Goal: Task Accomplishment & Management: Complete application form

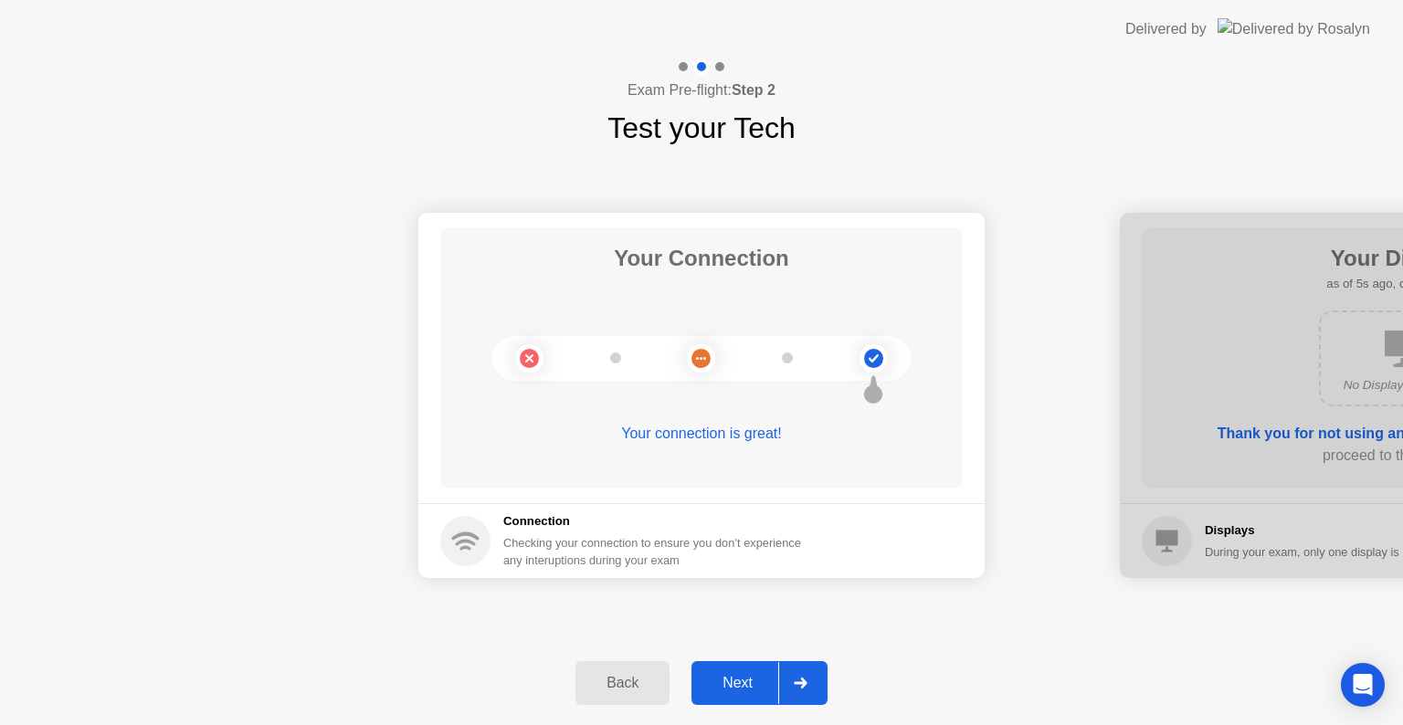
click at [801, 683] on icon at bounding box center [800, 683] width 13 height 11
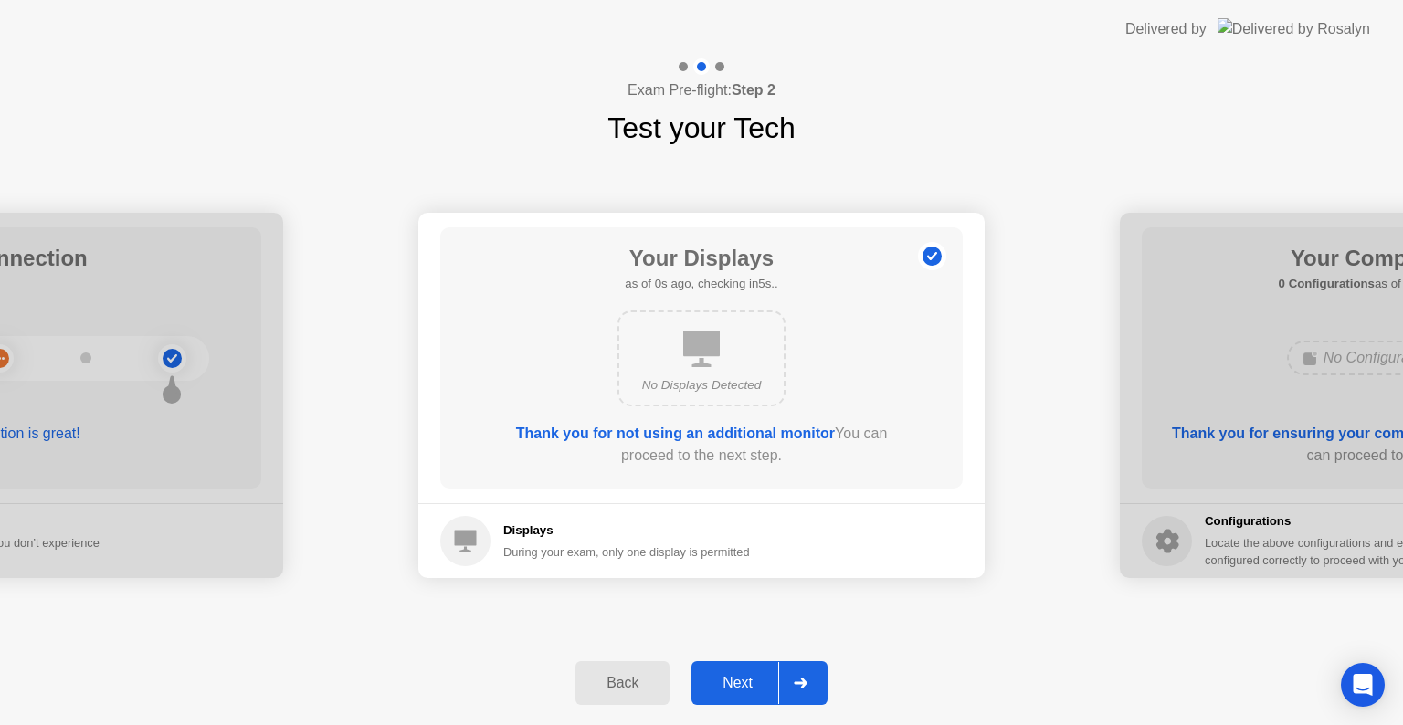
click at [801, 683] on icon at bounding box center [800, 683] width 13 height 11
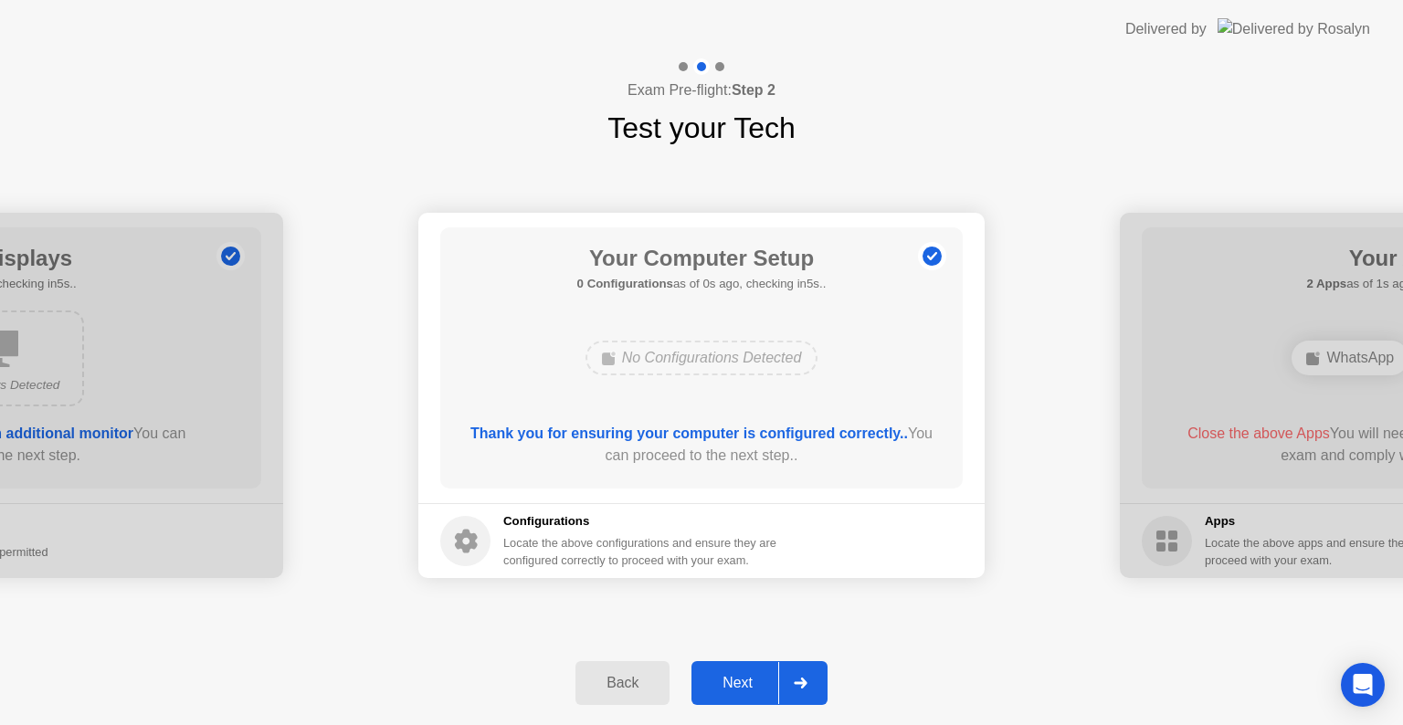
click at [801, 683] on icon at bounding box center [800, 683] width 13 height 11
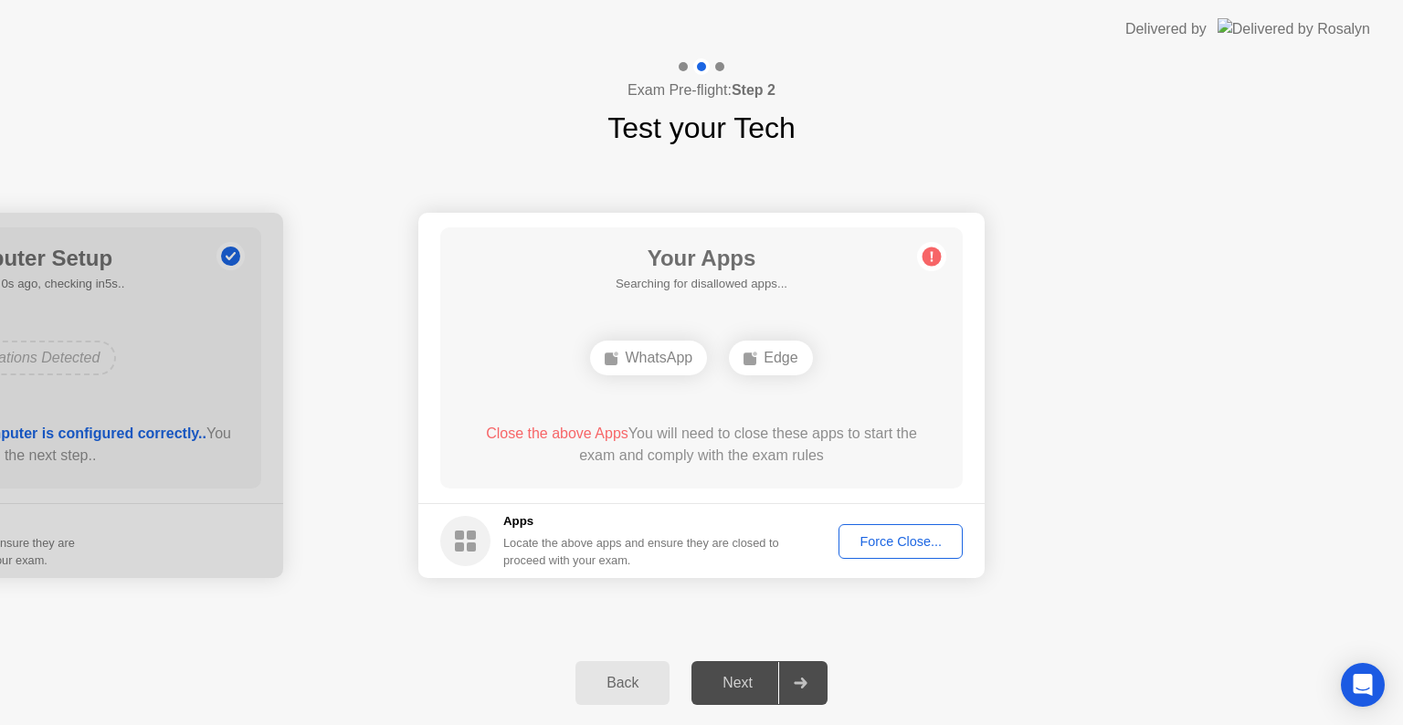
click at [909, 528] on button "Force Close..." at bounding box center [900, 541] width 124 height 35
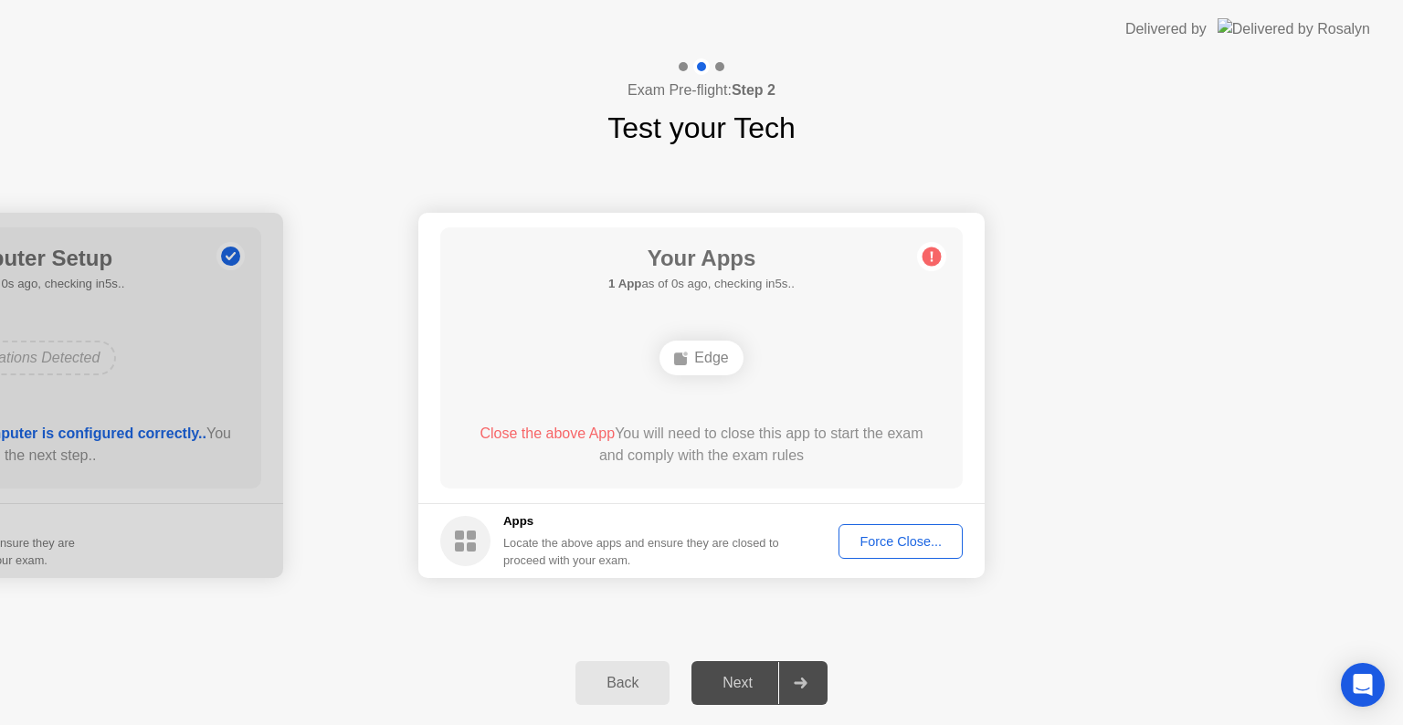
click at [897, 556] on button "Force Close..." at bounding box center [900, 541] width 124 height 35
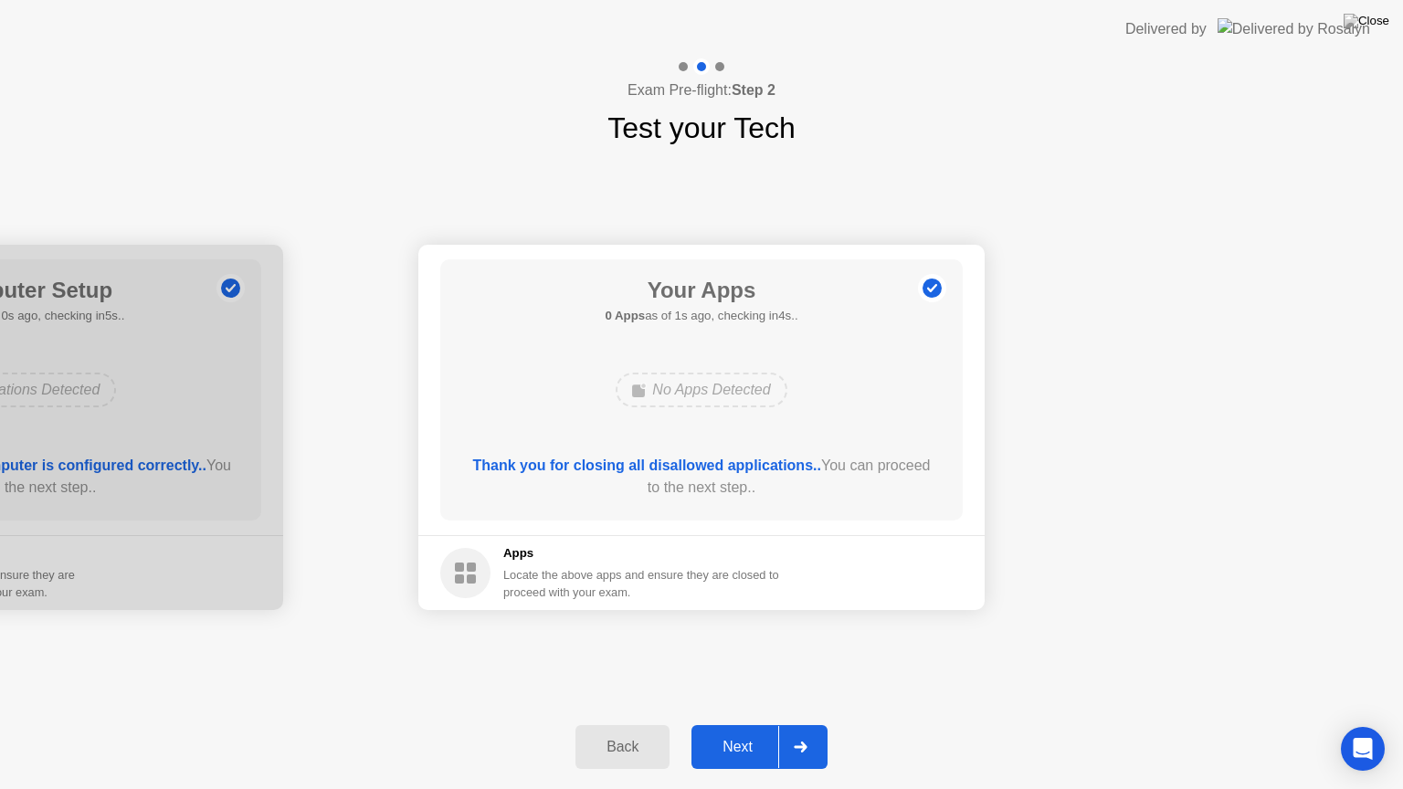
click at [782, 724] on div at bounding box center [800, 747] width 44 height 42
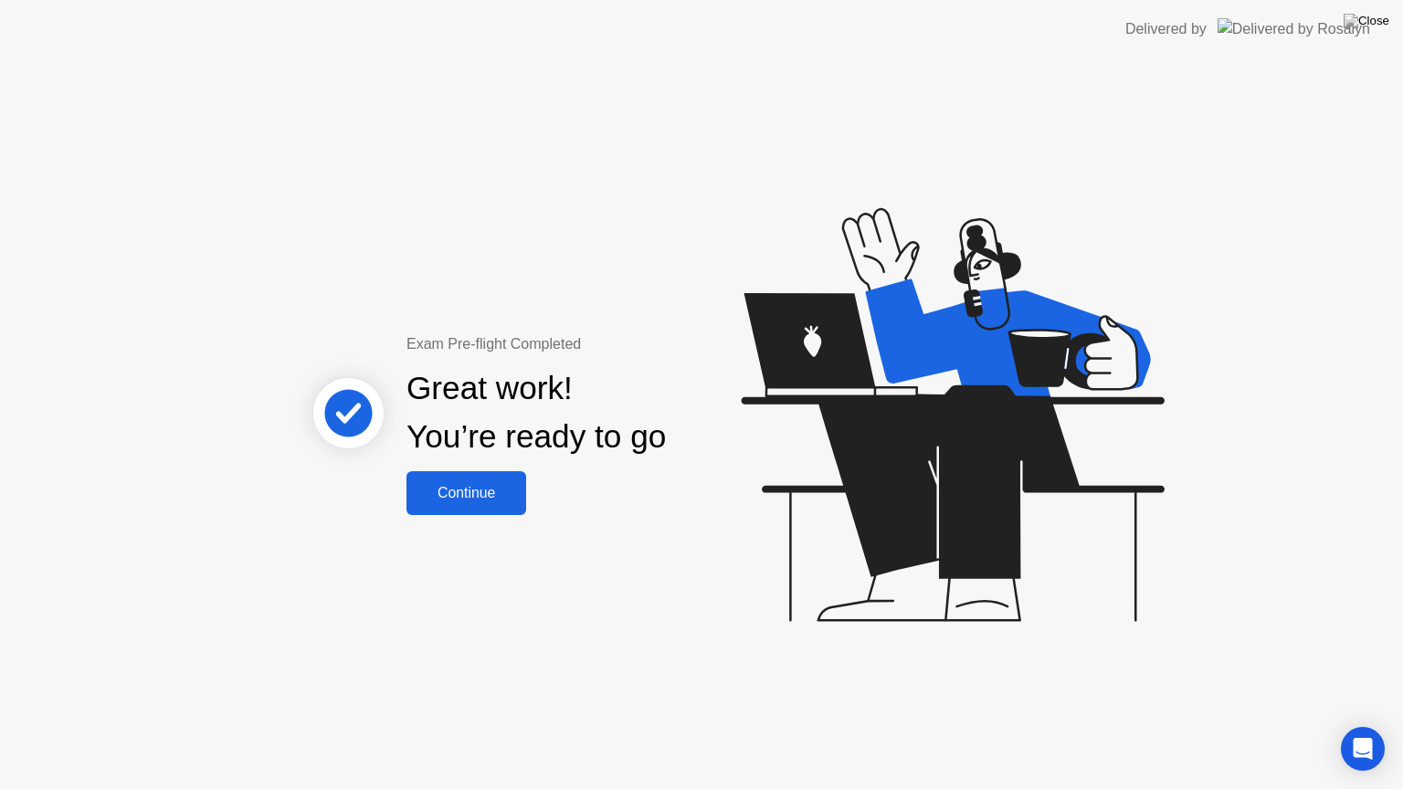
click at [502, 500] on div "Continue" at bounding box center [466, 493] width 109 height 16
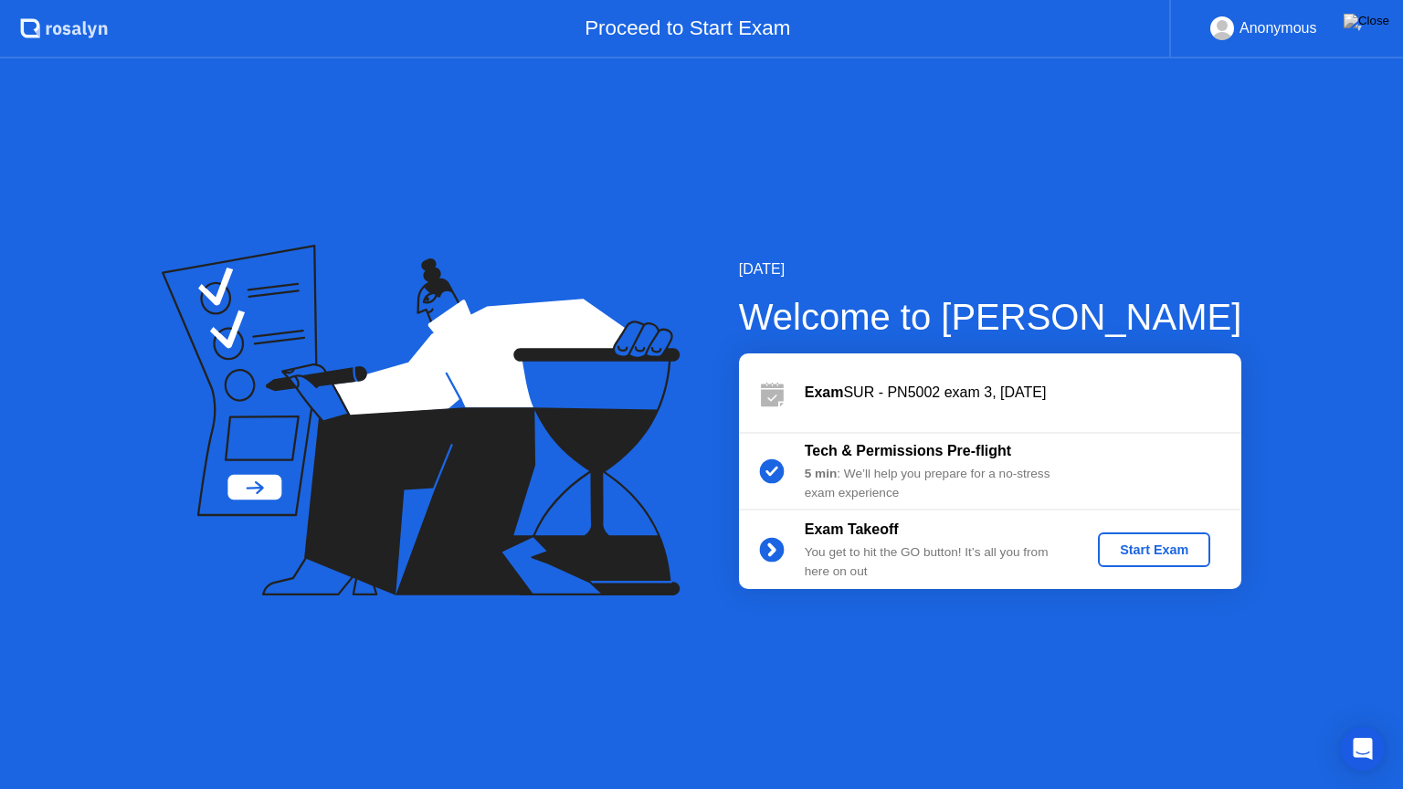
click at [1159, 552] on div "Start Exam" at bounding box center [1154, 550] width 98 height 15
